Goal: Book appointment/travel/reservation

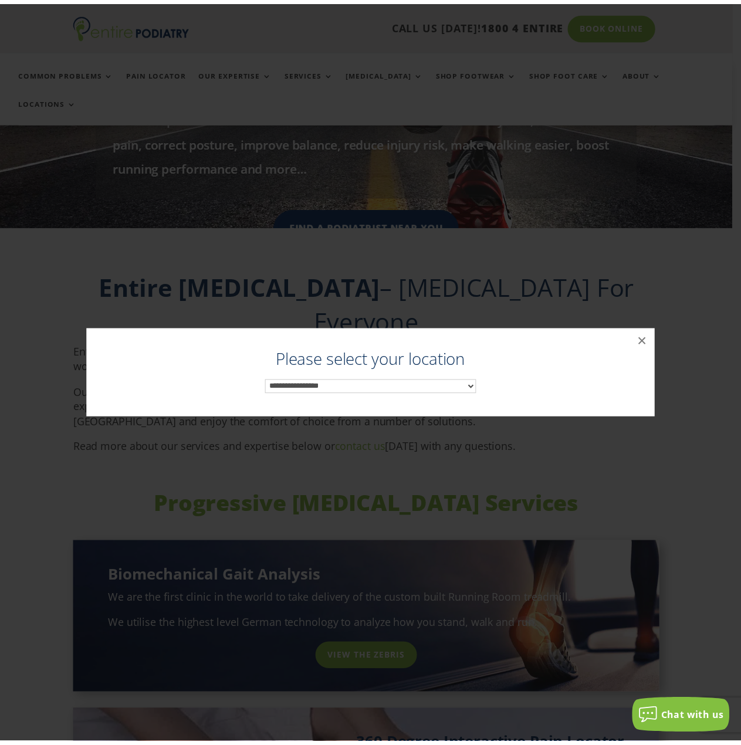
scroll to position [284, 0]
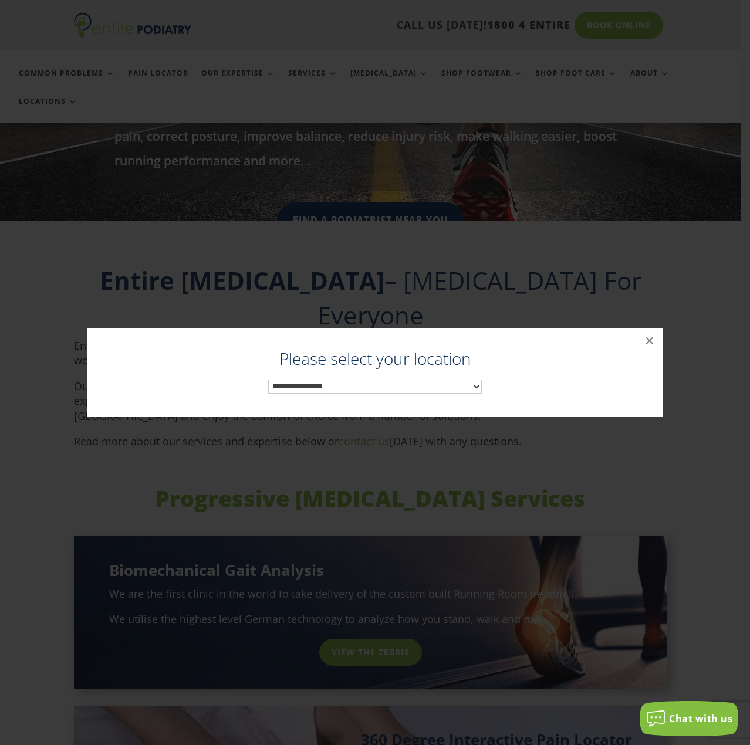
click at [438, 386] on select "**********" at bounding box center [375, 387] width 214 height 15
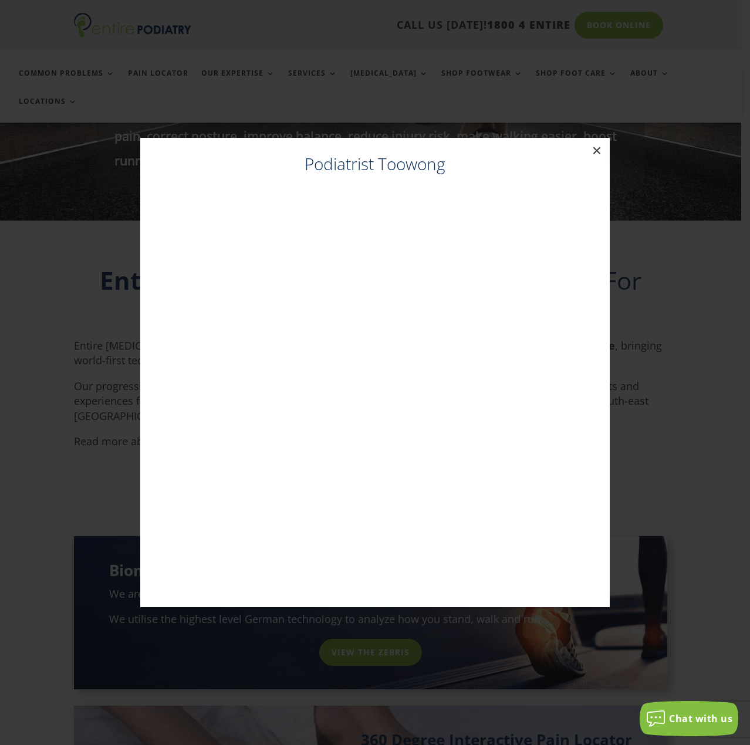
click at [593, 153] on button "×" at bounding box center [597, 151] width 26 height 26
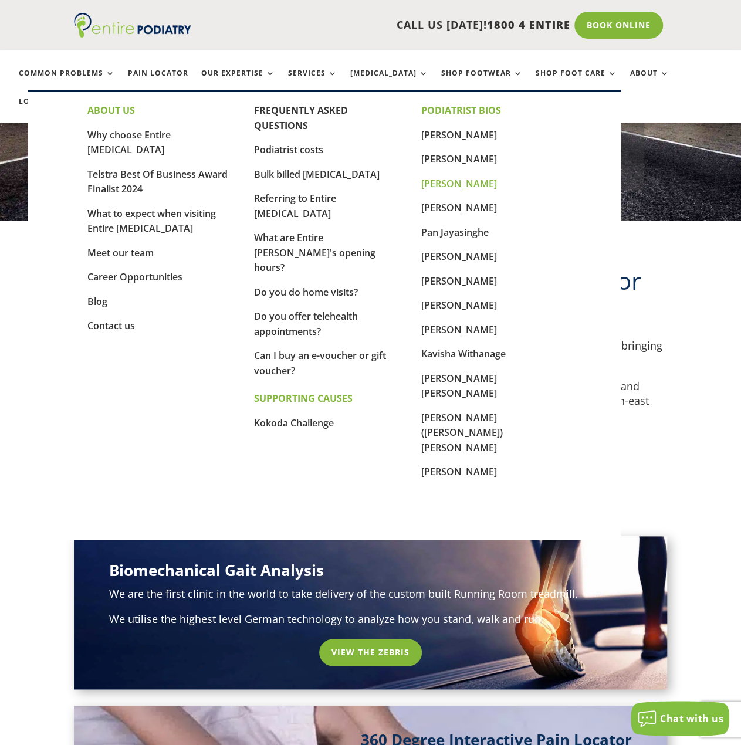
click at [472, 180] on link "[PERSON_NAME]" at bounding box center [459, 183] width 76 height 13
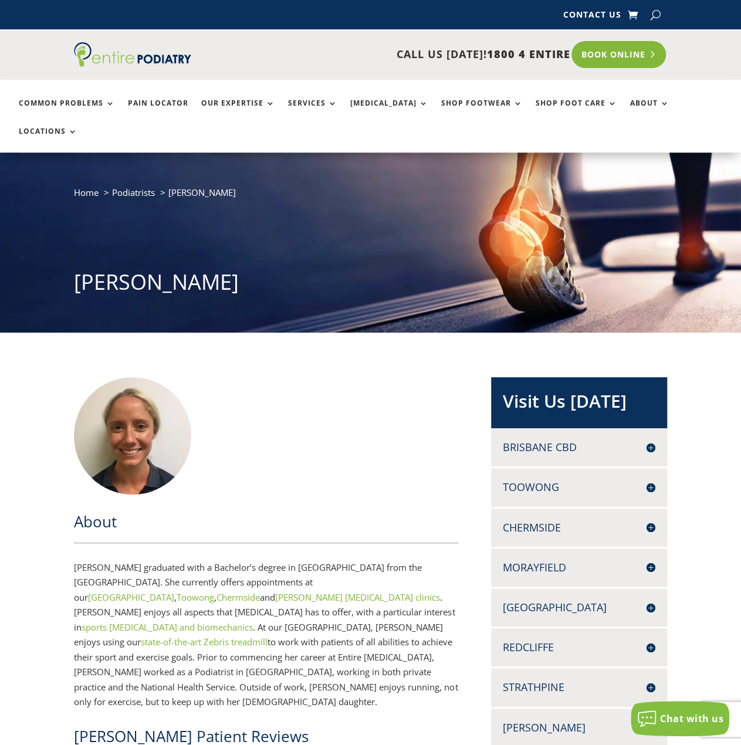
click at [641, 53] on link "Book Online" at bounding box center [618, 54] width 94 height 27
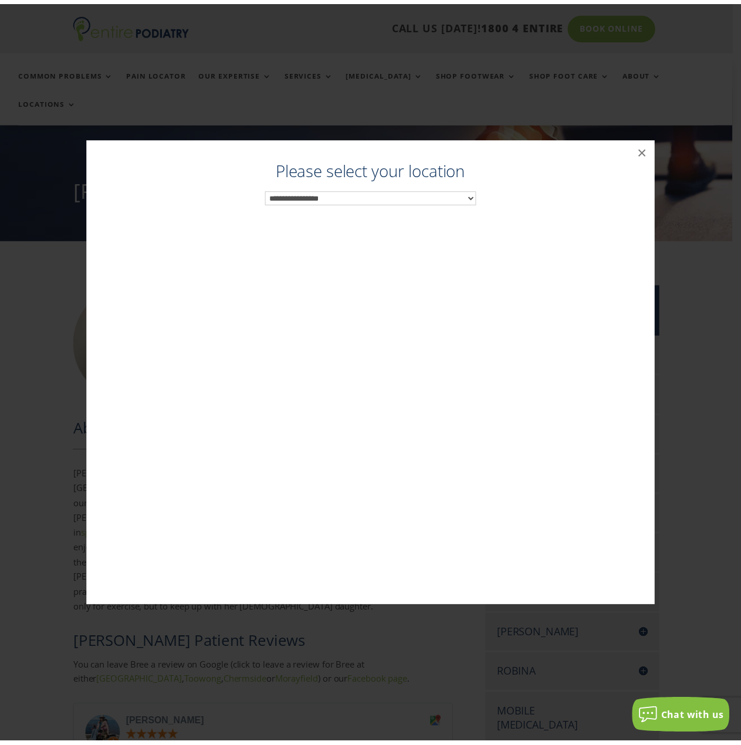
scroll to position [93, 0]
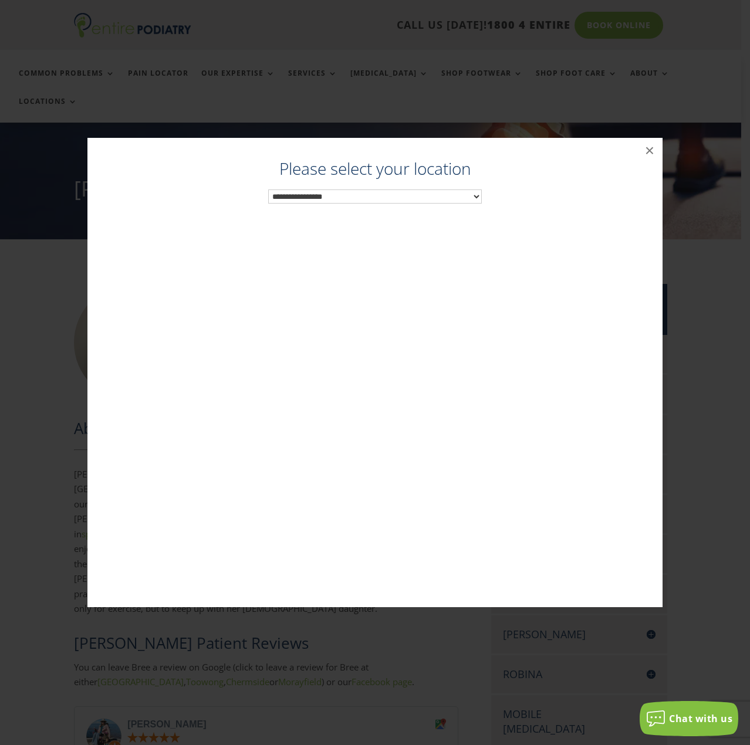
click at [340, 202] on select "**********" at bounding box center [375, 197] width 214 height 15
click at [649, 154] on button "×" at bounding box center [650, 151] width 26 height 26
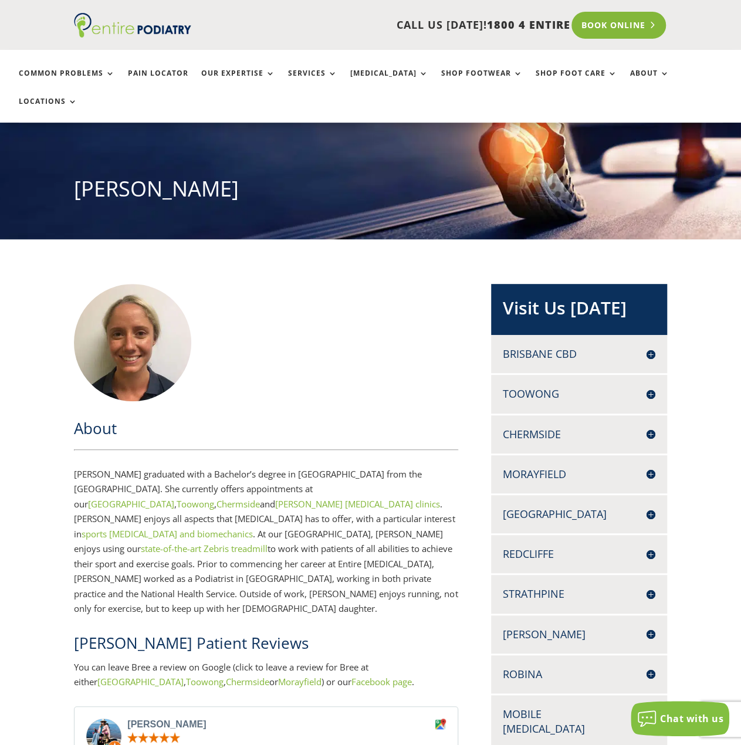
click at [605, 17] on link "Book Online" at bounding box center [618, 25] width 94 height 27
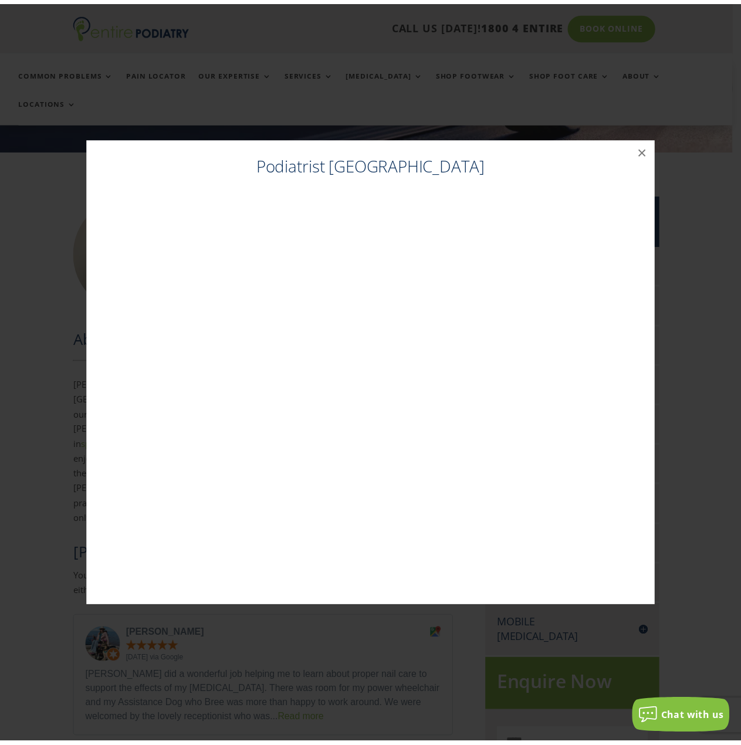
scroll to position [187, 0]
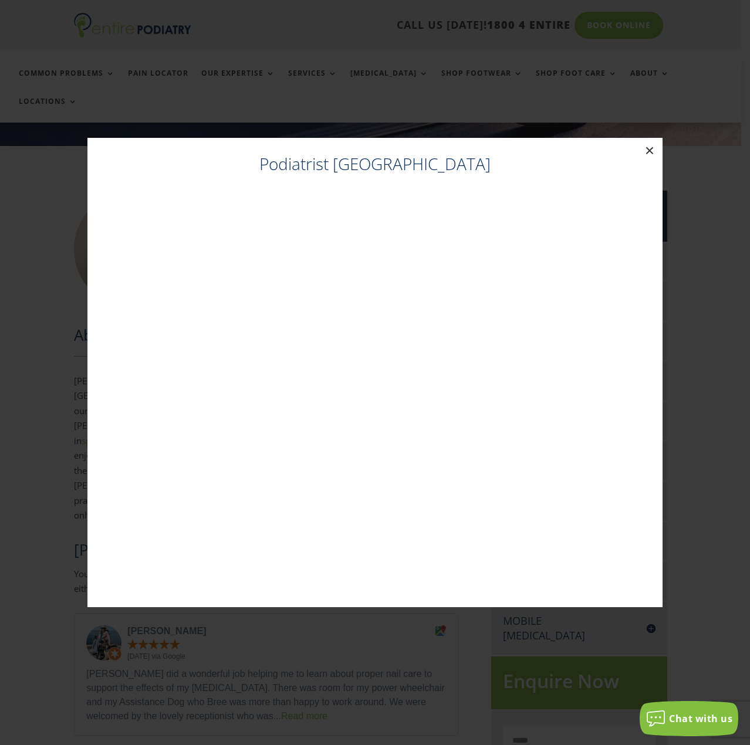
click at [654, 152] on button "×" at bounding box center [650, 151] width 26 height 26
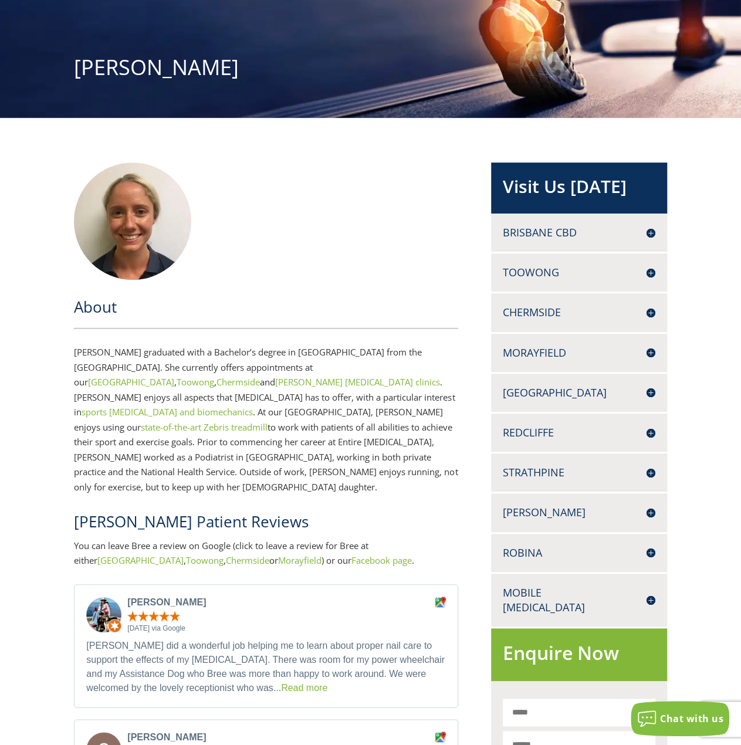
scroll to position [0, 0]
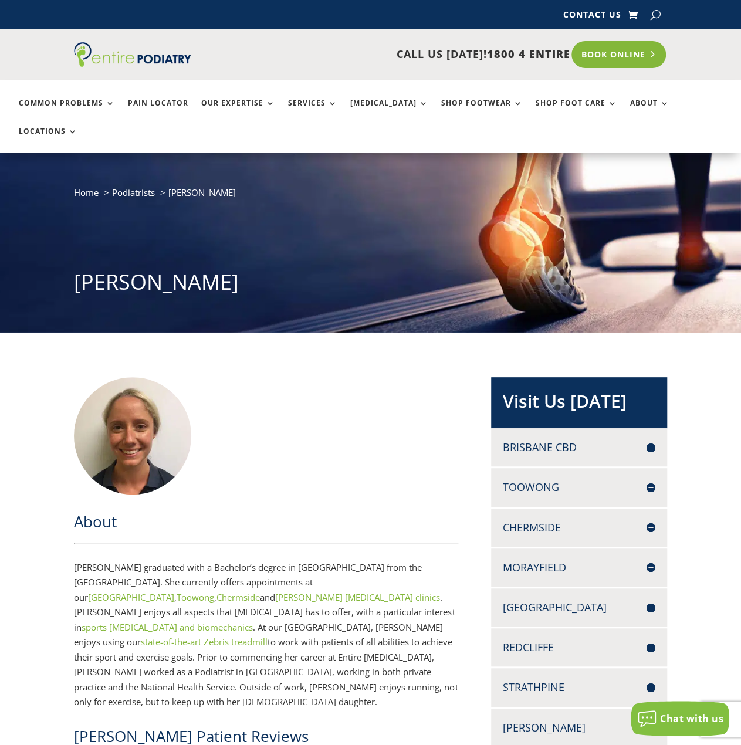
click at [601, 61] on link "Book Online" at bounding box center [618, 54] width 94 height 27
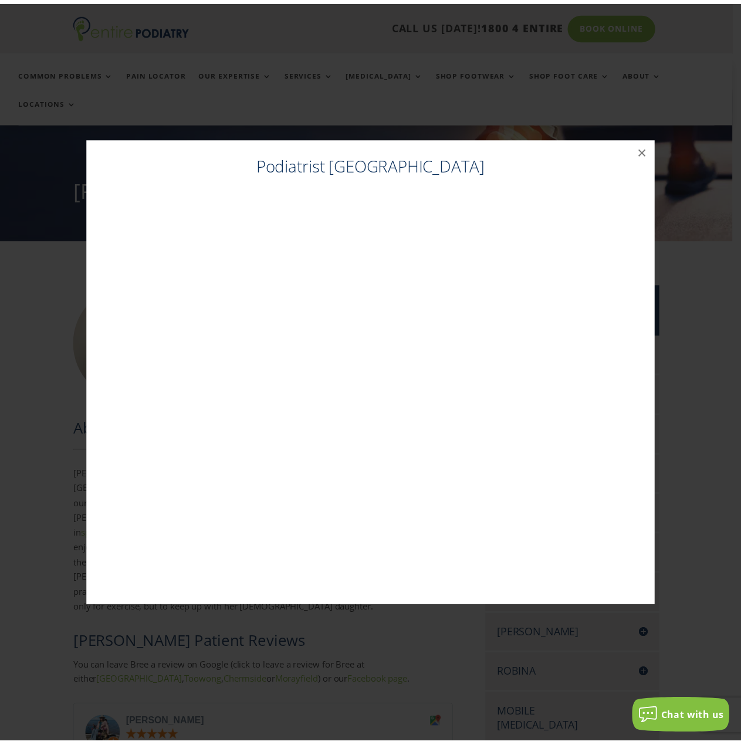
scroll to position [93, 0]
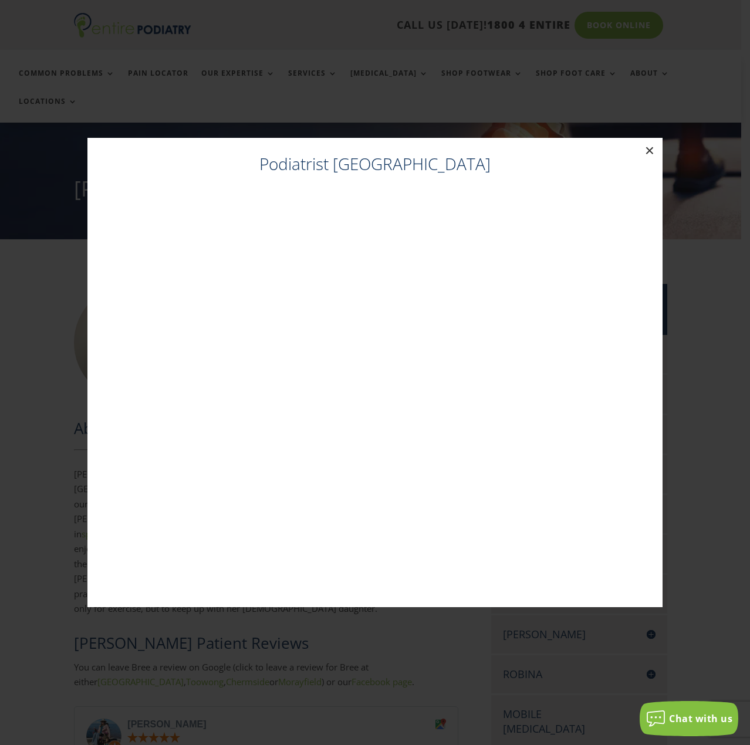
click at [646, 152] on button "×" at bounding box center [650, 151] width 26 height 26
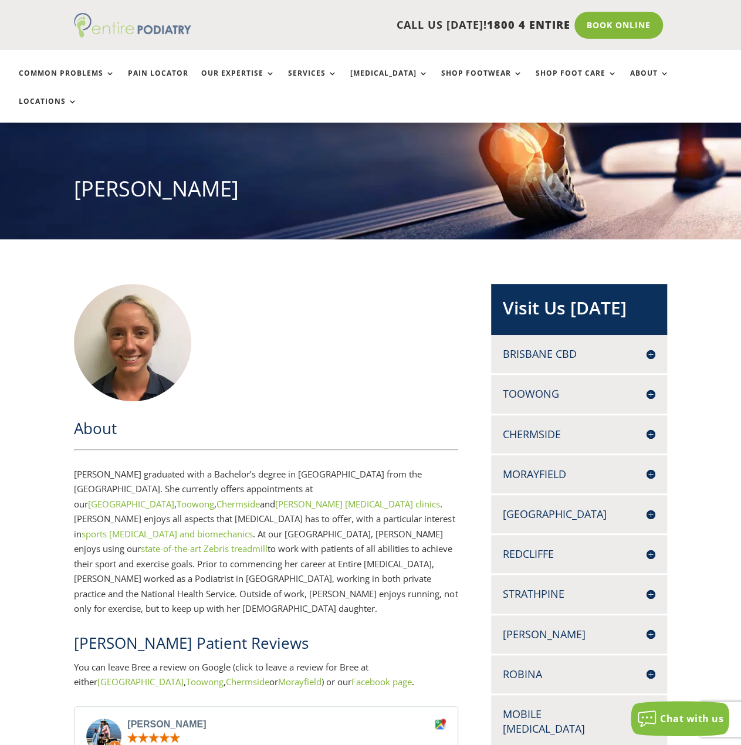
click at [89, 23] on img at bounding box center [132, 25] width 117 height 25
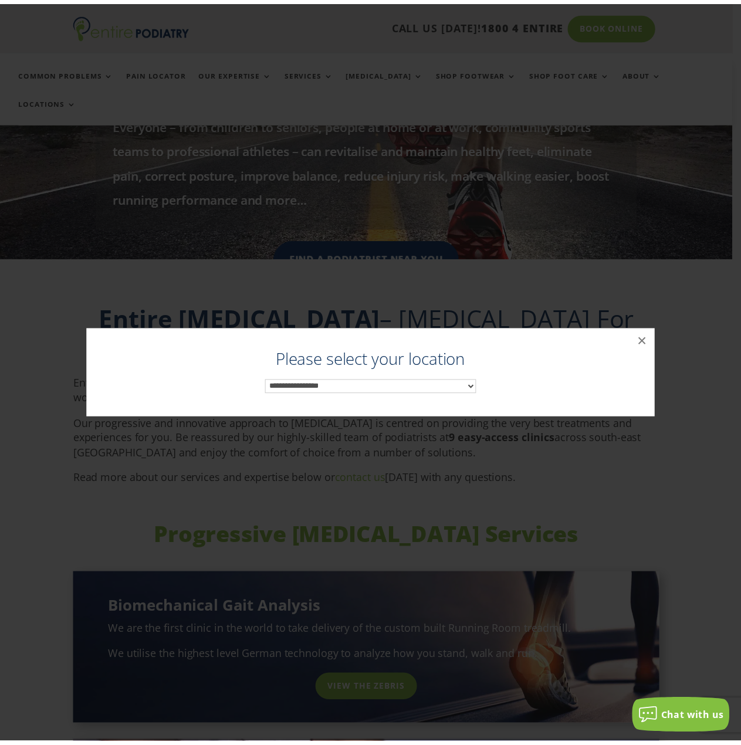
scroll to position [284, 0]
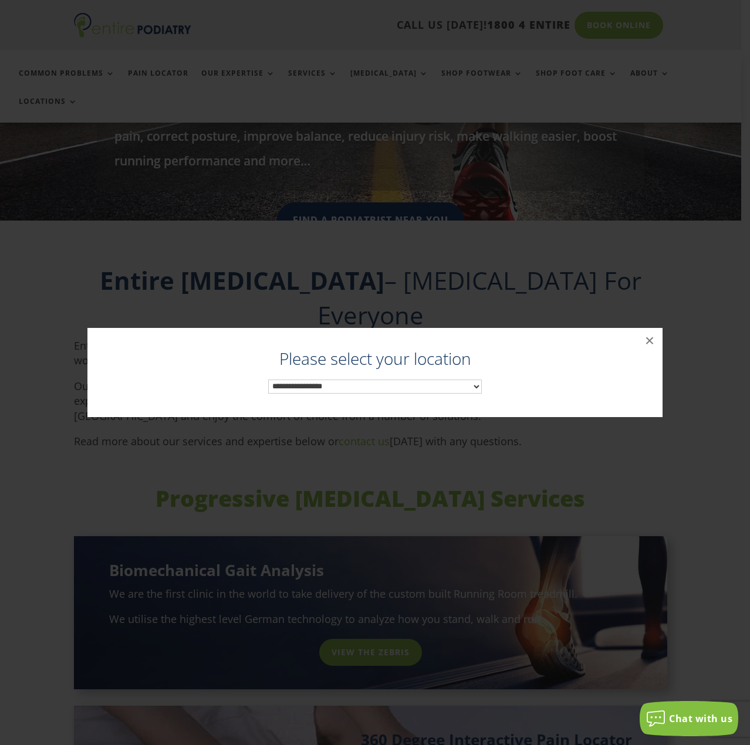
click at [327, 390] on select "**********" at bounding box center [375, 387] width 214 height 15
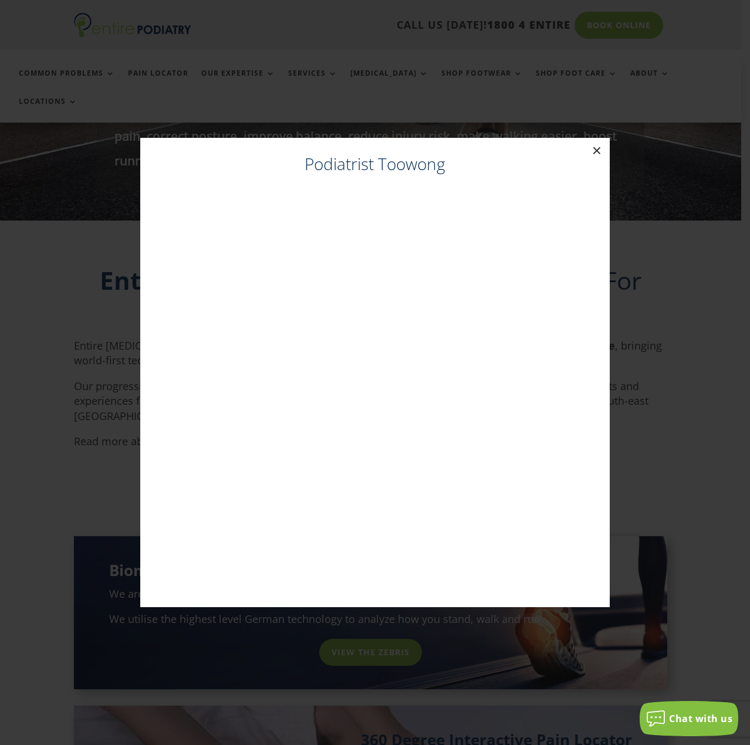
click at [600, 151] on button "×" at bounding box center [597, 151] width 26 height 26
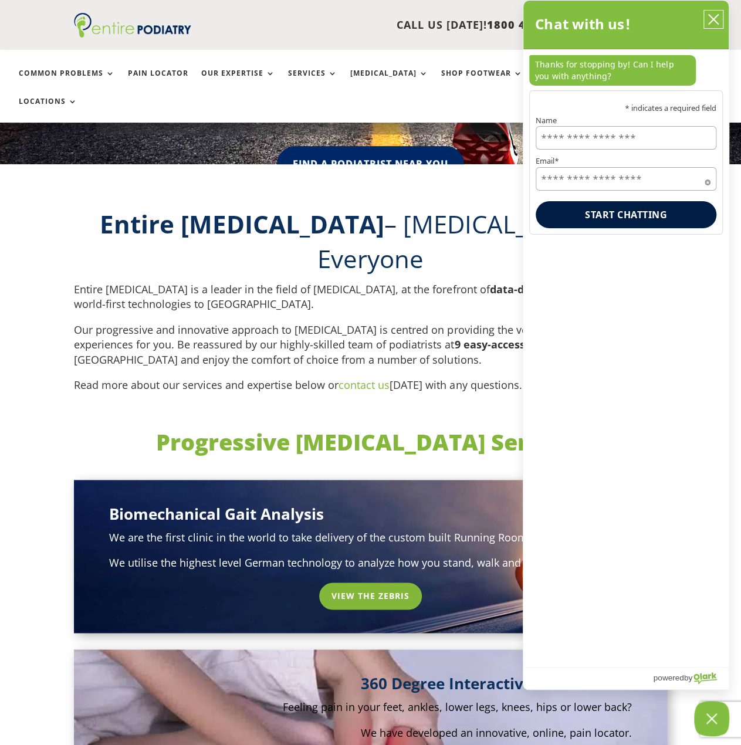
click at [721, 16] on button "close chatbox" at bounding box center [713, 20] width 19 height 18
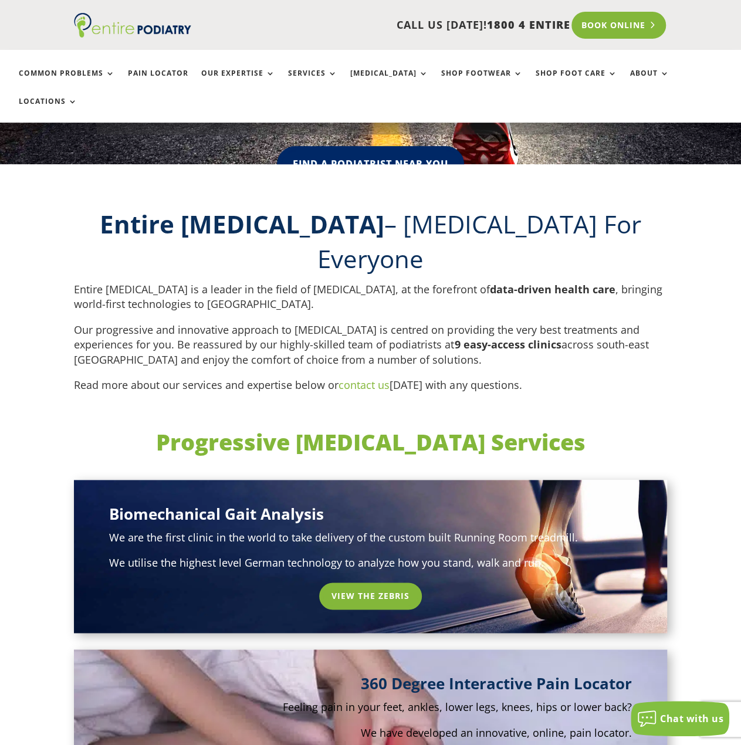
click at [641, 29] on link "Book Online" at bounding box center [618, 25] width 94 height 27
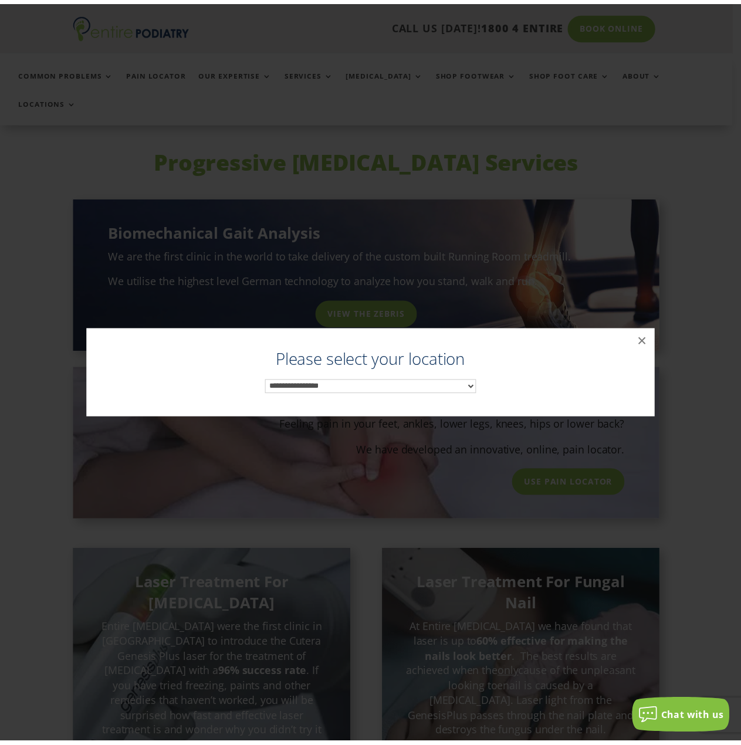
scroll to position [624, 0]
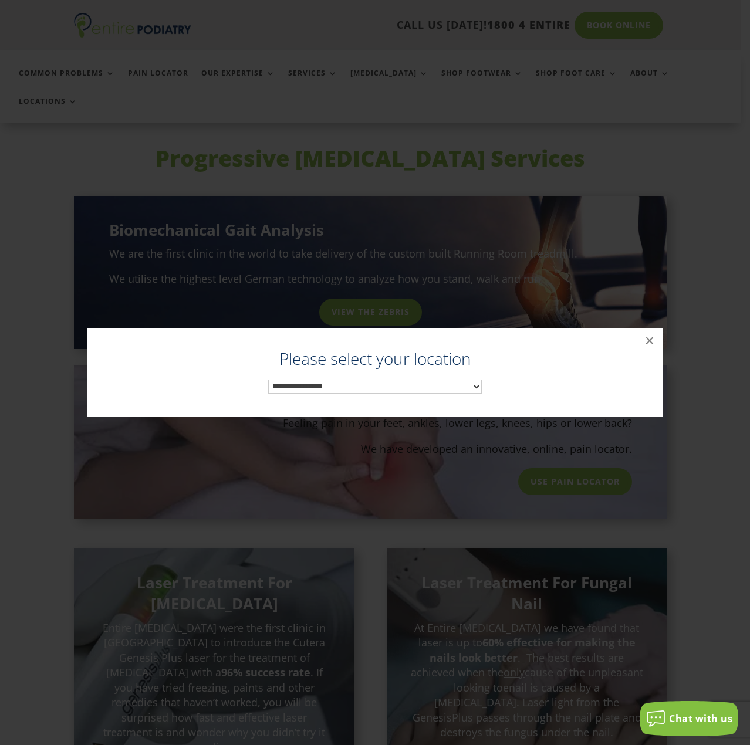
click at [346, 390] on select "**********" at bounding box center [375, 387] width 214 height 15
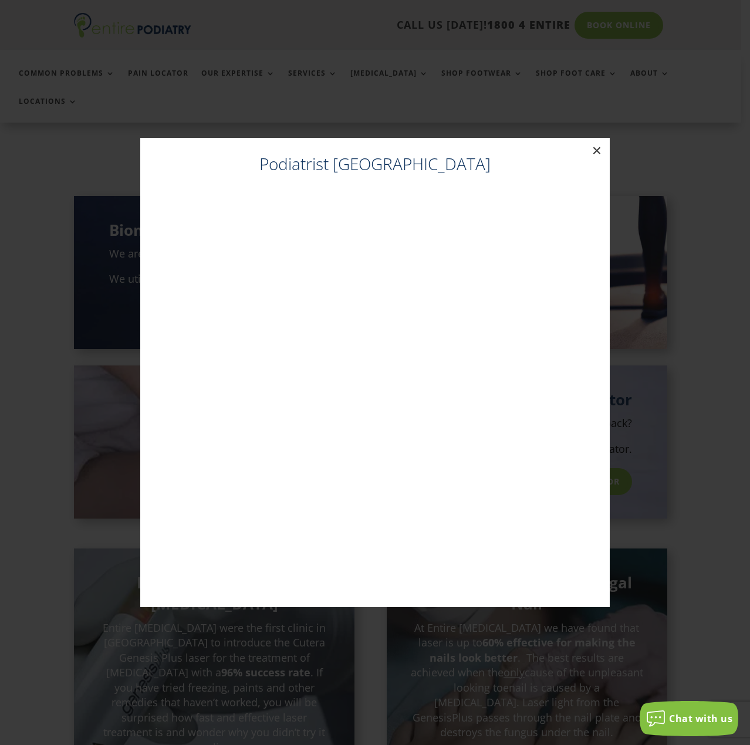
click at [593, 154] on button "×" at bounding box center [597, 151] width 26 height 26
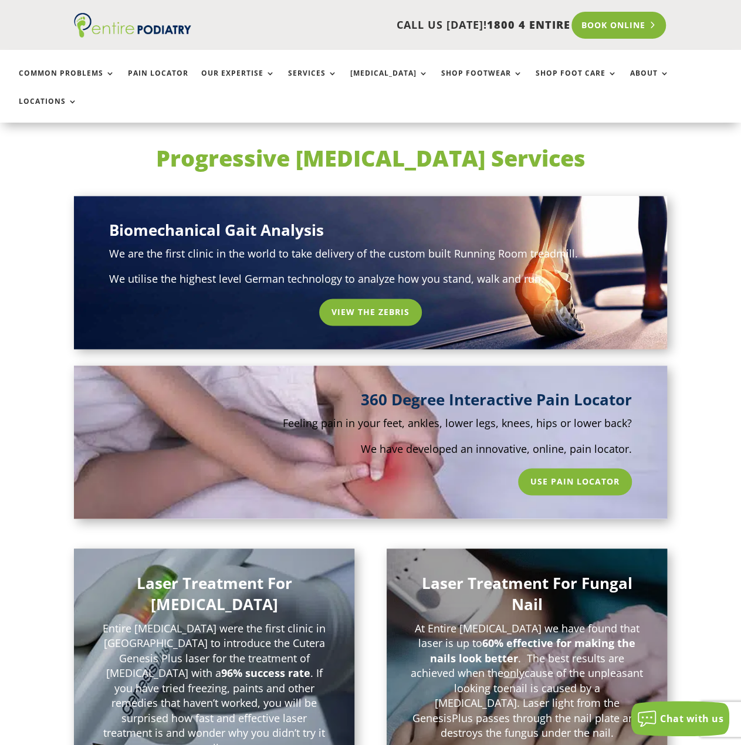
click at [593, 27] on link "Book Online" at bounding box center [618, 25] width 94 height 27
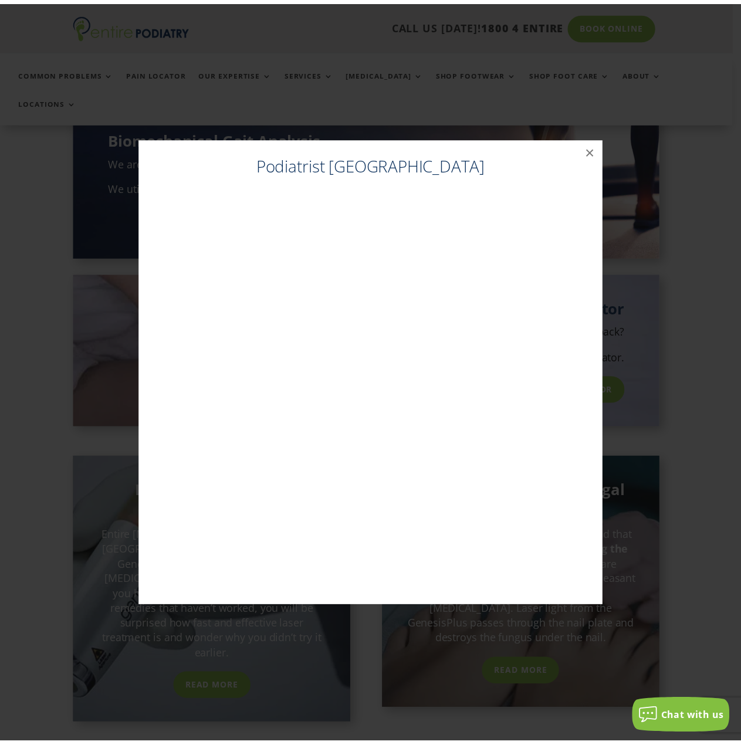
scroll to position [718, 0]
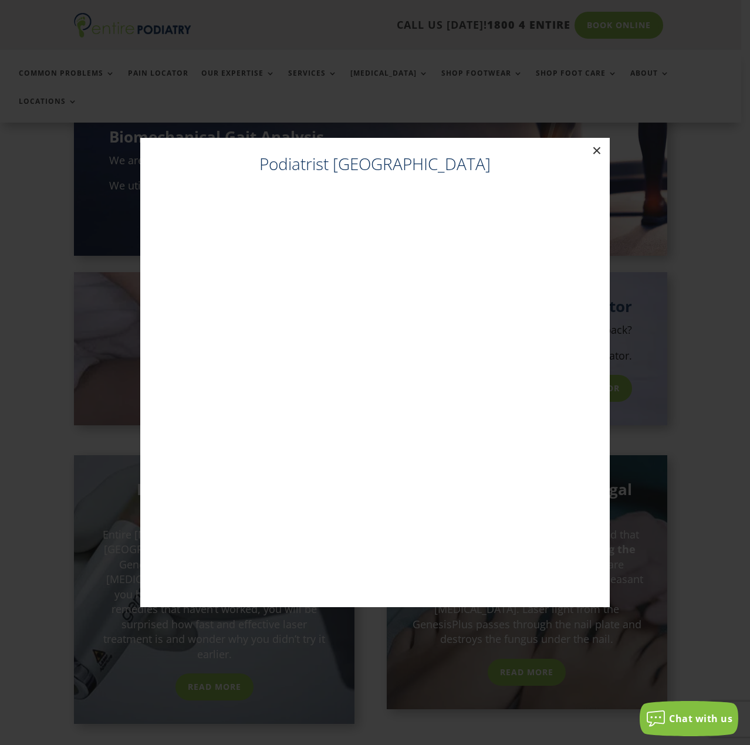
click at [598, 152] on button "×" at bounding box center [597, 151] width 26 height 26
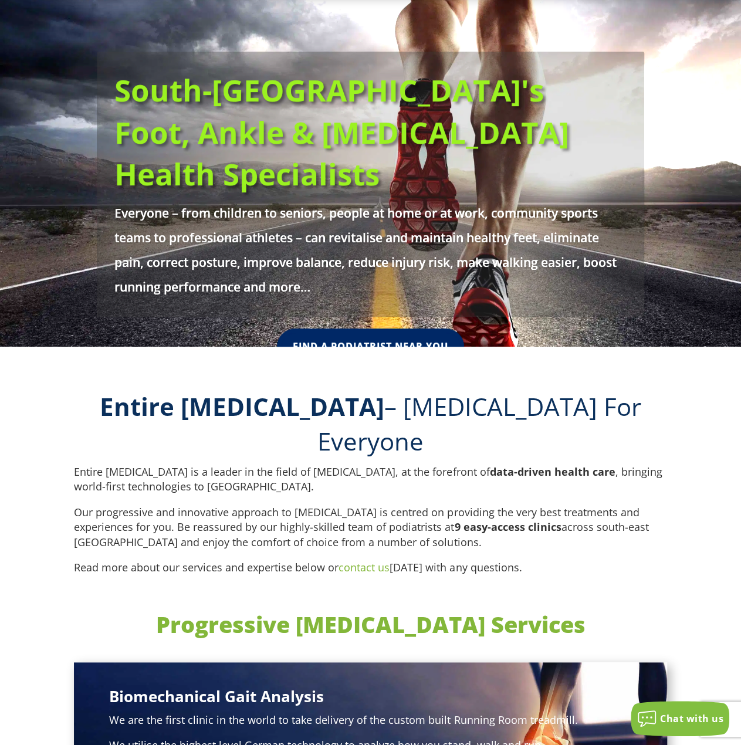
scroll to position [0, 0]
